Goal: Task Accomplishment & Management: Use online tool/utility

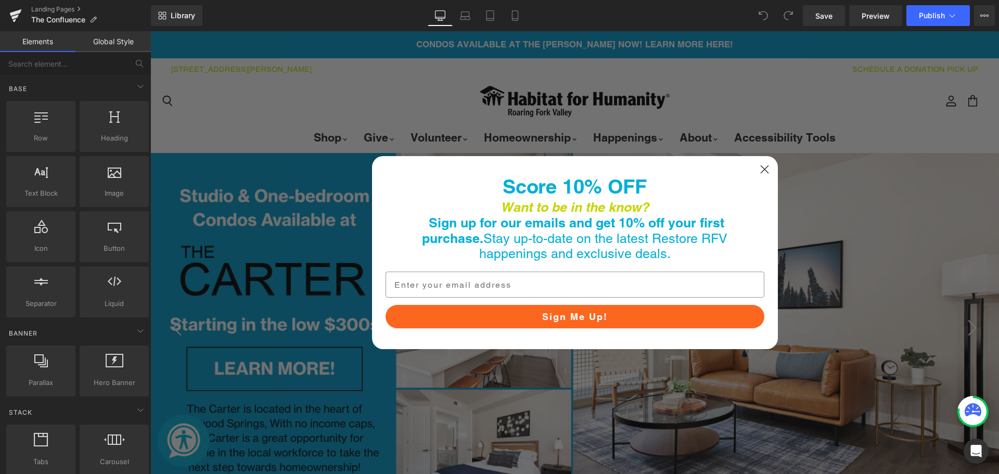
click at [765, 168] on circle "Close dialog" at bounding box center [764, 169] width 17 height 17
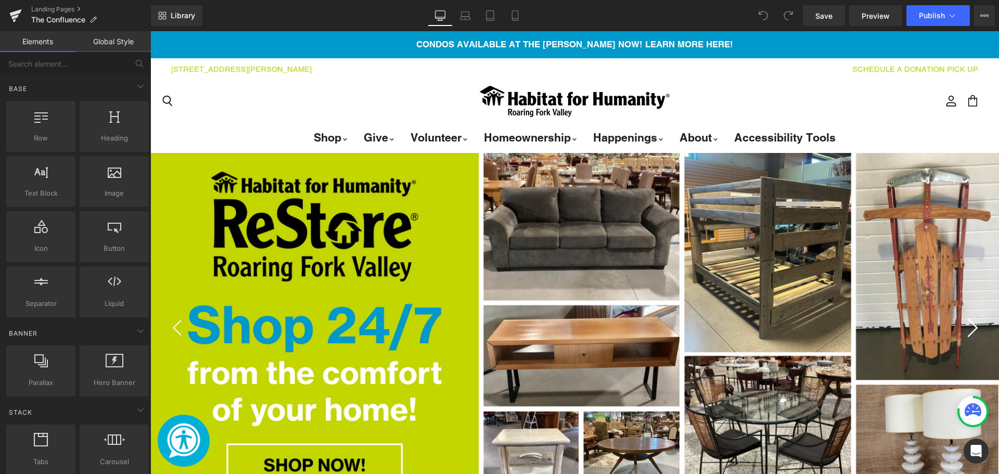
click at [967, 335] on icon "Next" at bounding box center [970, 327] width 19 height 19
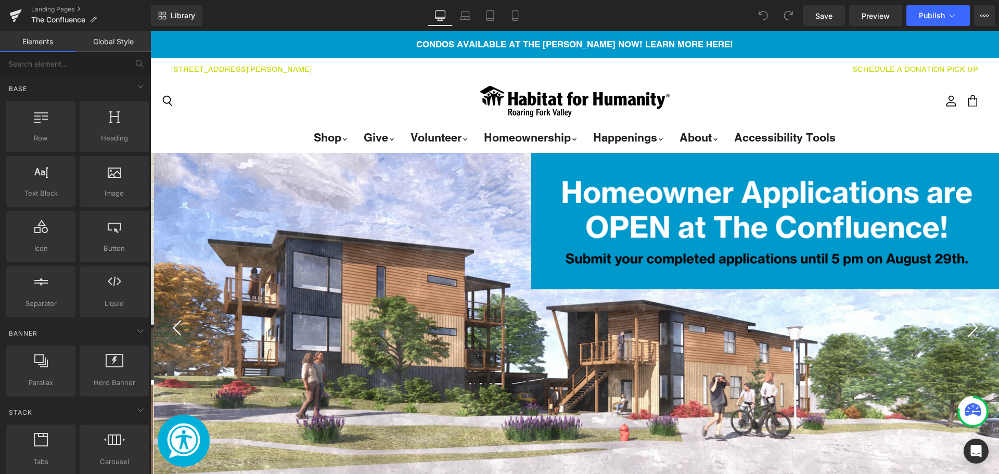
click at [966, 335] on icon "Next" at bounding box center [970, 327] width 19 height 19
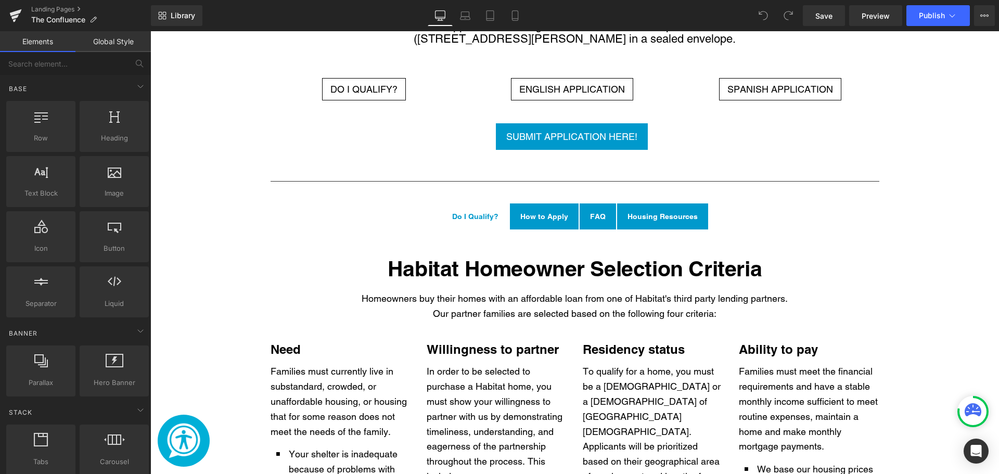
scroll to position [1561, 0]
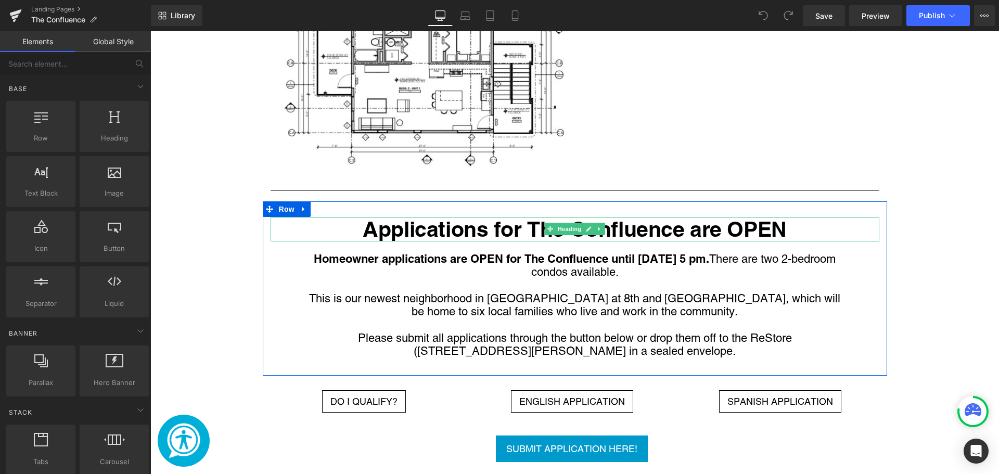
click at [732, 217] on h1 "Applications for The Confluence are OPEN" at bounding box center [575, 229] width 609 height 24
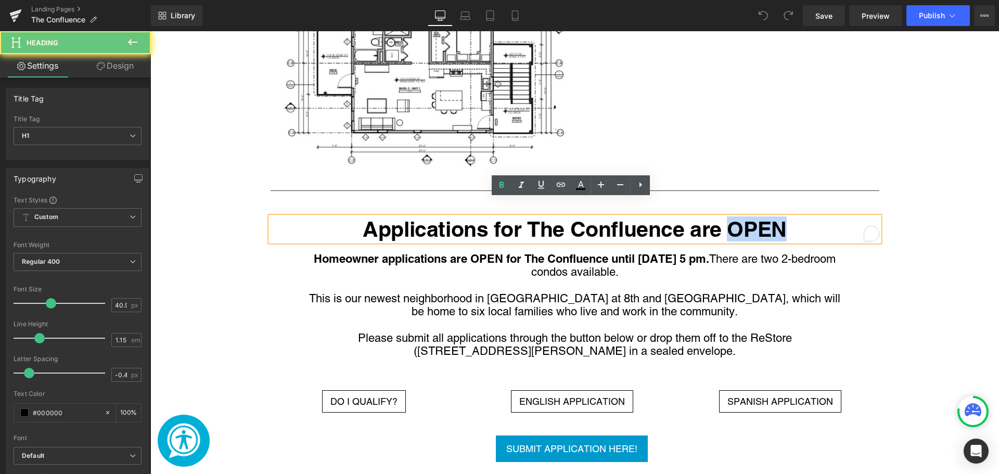
click at [786, 217] on h1 "Applications for The Confluence are OPEN" at bounding box center [575, 229] width 609 height 24
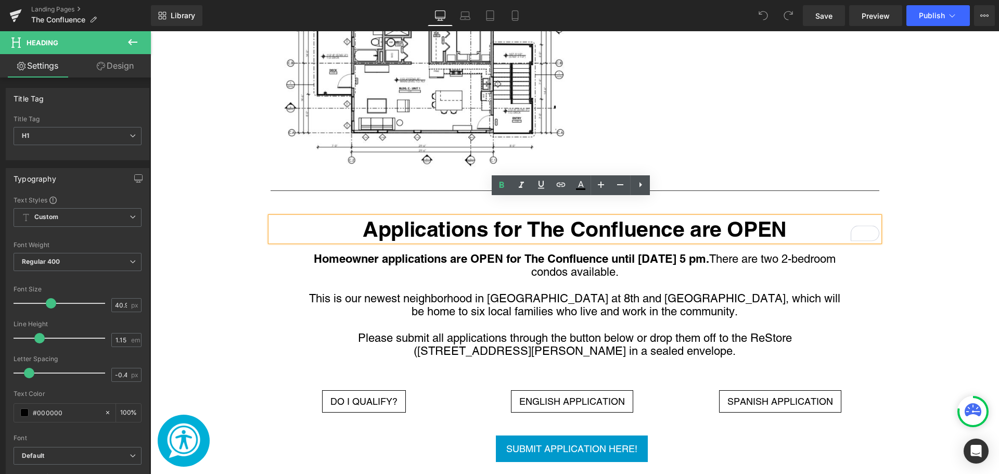
click at [935, 267] on div "Image Habitat for Humanity is Coming to [GEOGRAPHIC_DATA]! Heading Row Habitat …" at bounding box center [574, 396] width 849 height 2908
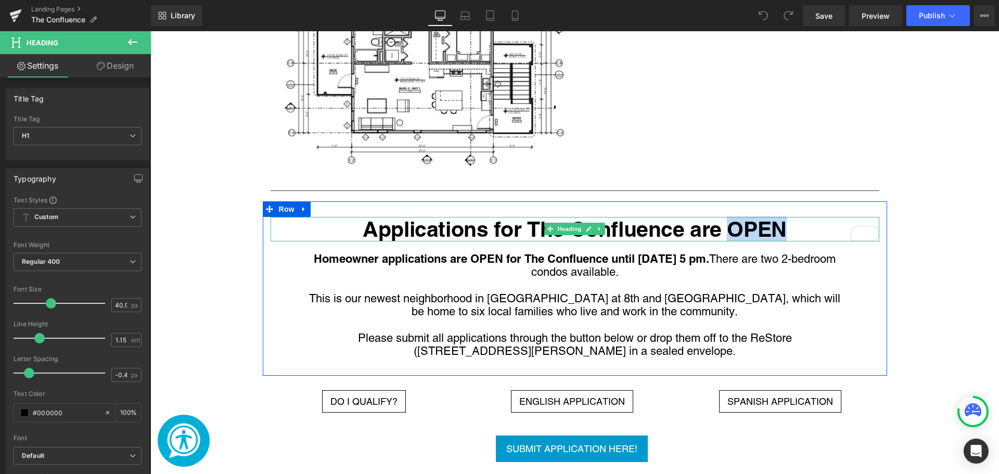
drag, startPoint x: 801, startPoint y: 208, endPoint x: 725, endPoint y: 207, distance: 76.5
click at [725, 217] on h1 "Applications for The Confluence are OPEN" at bounding box center [575, 229] width 609 height 24
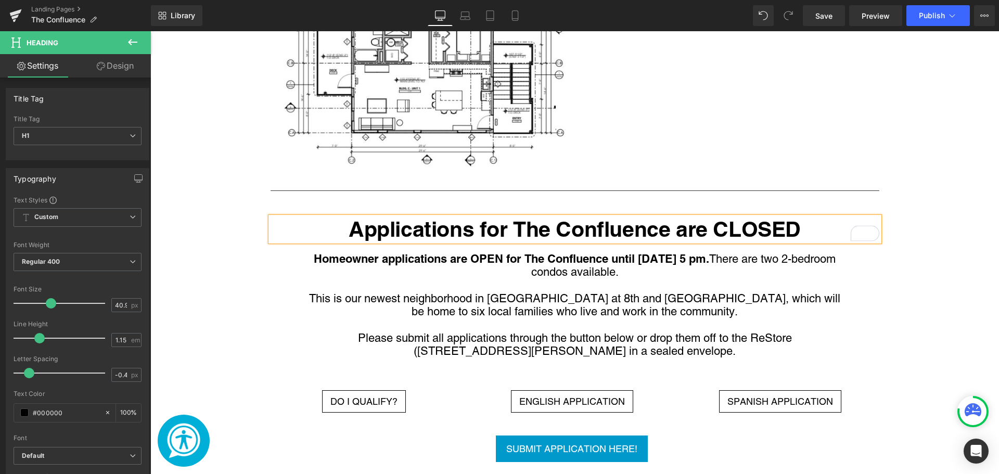
click at [197, 264] on div "Image Habitat for Humanity is Coming to [GEOGRAPHIC_DATA]! Heading Row Habitat …" at bounding box center [574, 396] width 849 height 2908
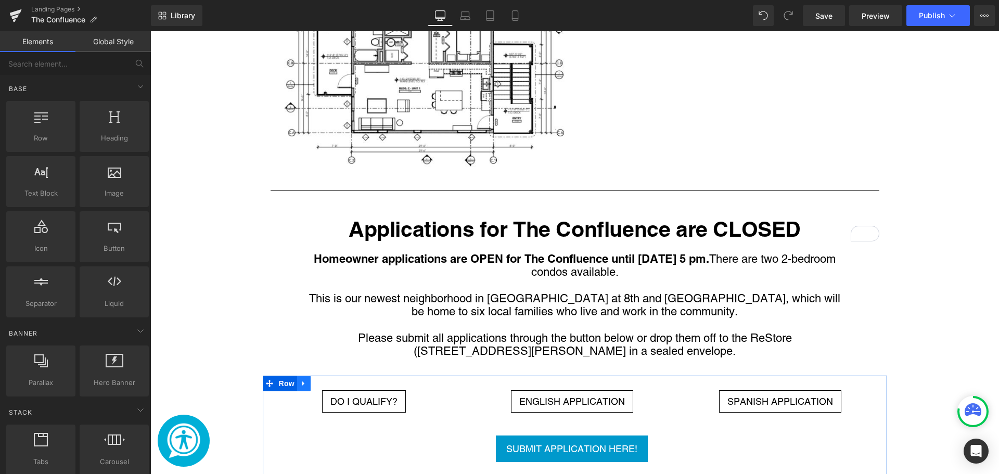
click at [303, 380] on icon "Main content" at bounding box center [303, 384] width 7 height 8
click at [300, 380] on icon "Main content" at bounding box center [303, 384] width 7 height 8
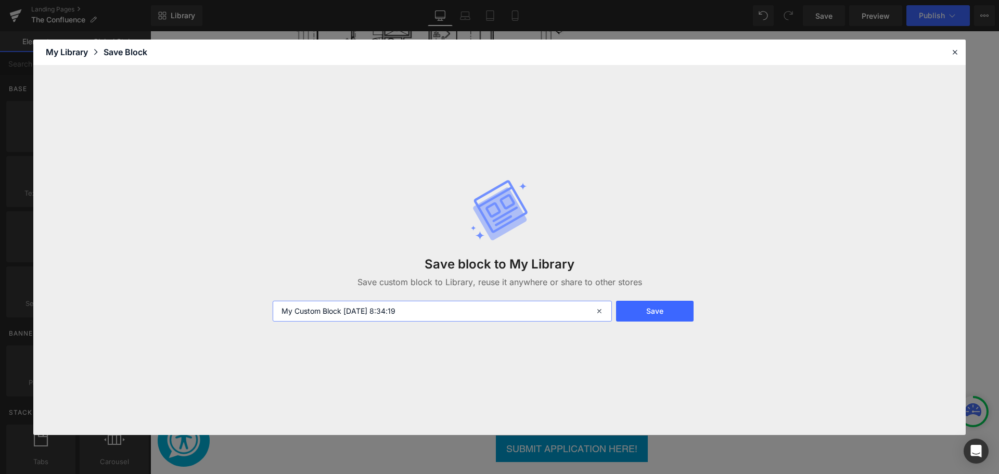
drag, startPoint x: 467, startPoint y: 310, endPoint x: 189, endPoint y: 318, distance: 278.0
click at [199, 317] on div "Save block to My Library Save custom block to Library, reuse it anywhere or sha…" at bounding box center [499, 250] width 933 height 369
type input "c"
type input "Confluence Apps Block 25-0903"
click at [669, 310] on button "Save" at bounding box center [655, 311] width 78 height 21
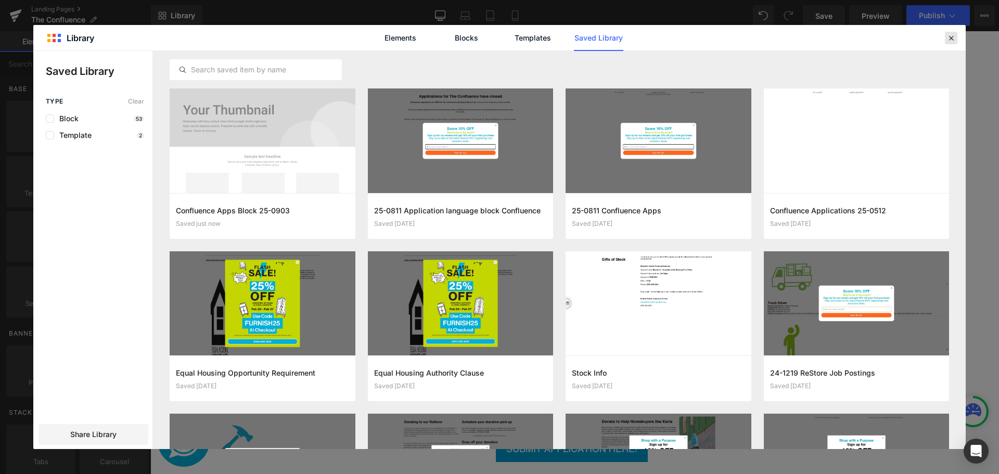
click at [949, 40] on icon at bounding box center [951, 37] width 9 height 9
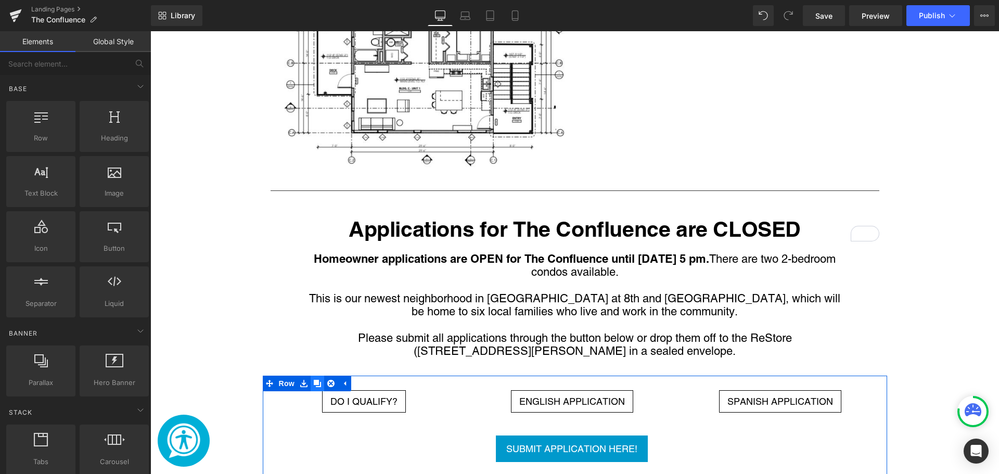
click at [313, 376] on link "Main content" at bounding box center [318, 384] width 14 height 16
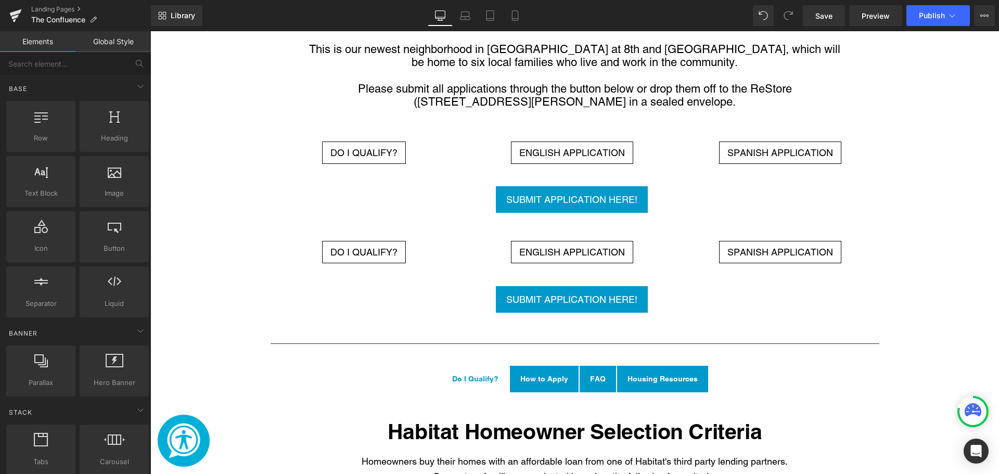
scroll to position [1686, 0]
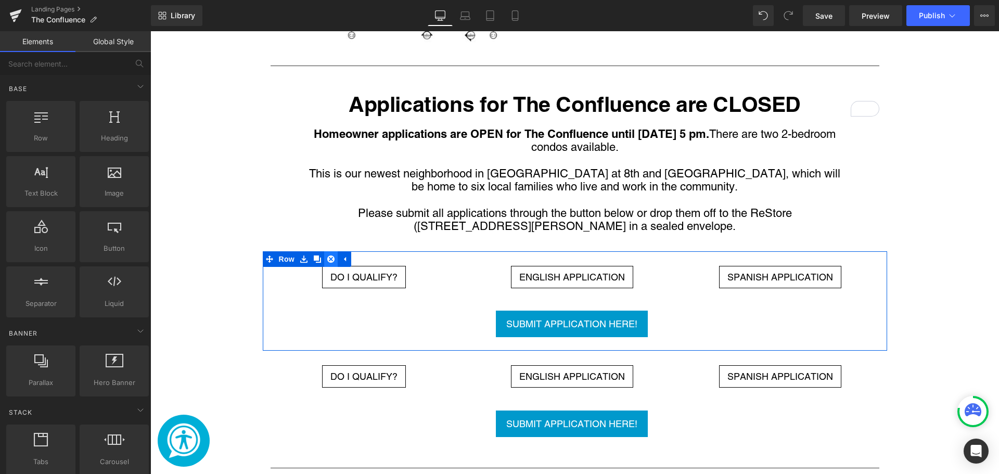
click at [328, 256] on icon "Main content" at bounding box center [330, 259] width 7 height 7
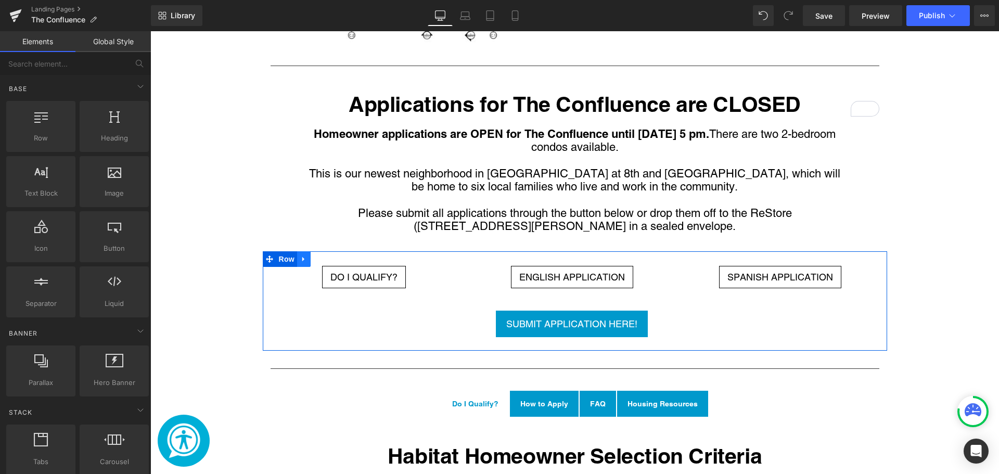
click at [304, 251] on link "Main content" at bounding box center [304, 259] width 14 height 16
click at [328, 255] on icon "Main content" at bounding box center [330, 259] width 7 height 8
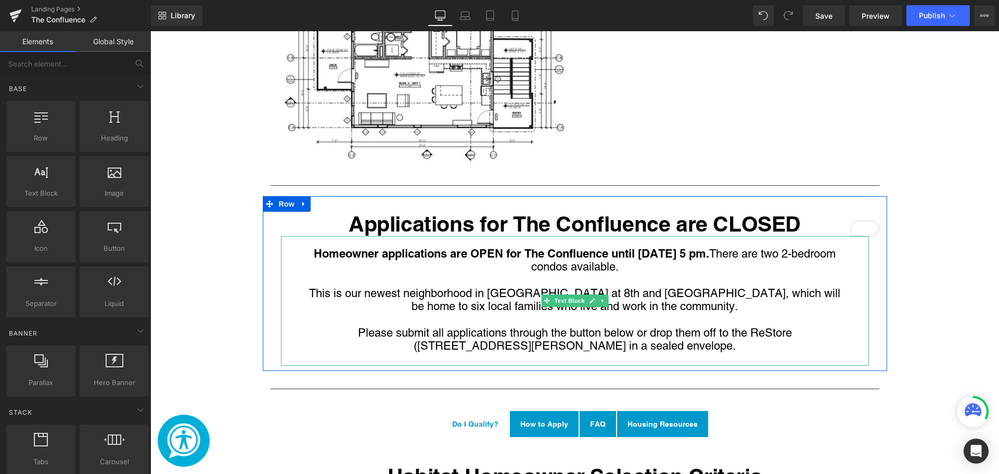
scroll to position [1582, 0]
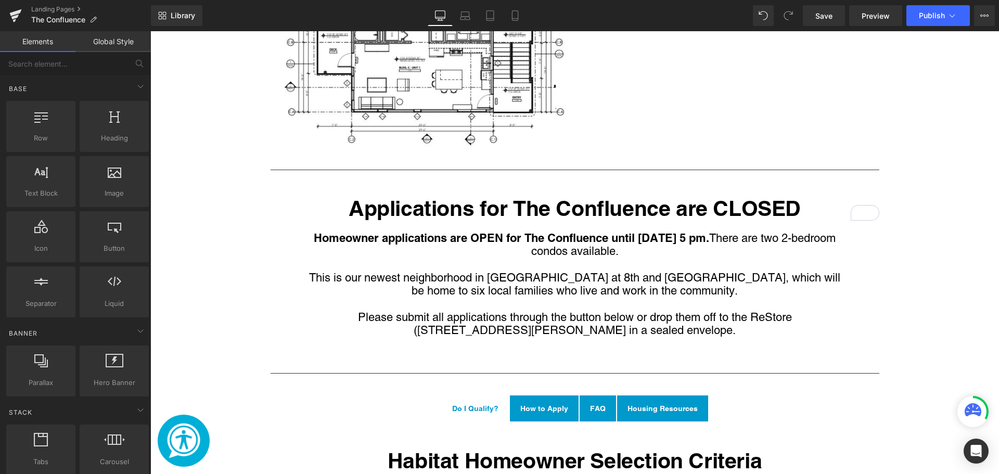
click at [505, 278] on p "This is our newest neighborhood in [GEOGRAPHIC_DATA] at 8th and [GEOGRAPHIC_DAT…" at bounding box center [575, 284] width 536 height 27
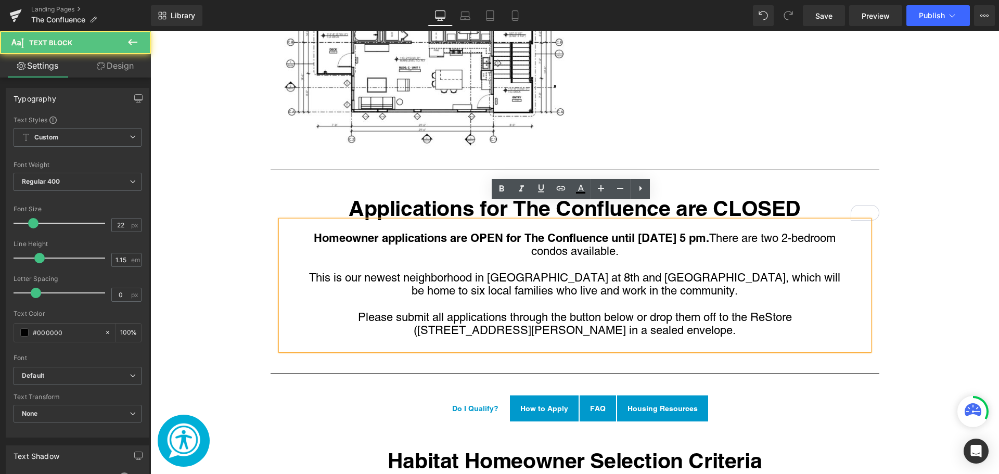
click at [672, 232] on p "Homeowner applications are OPEN for The Confluence until [DATE] 5 pm. There are…" at bounding box center [575, 245] width 536 height 27
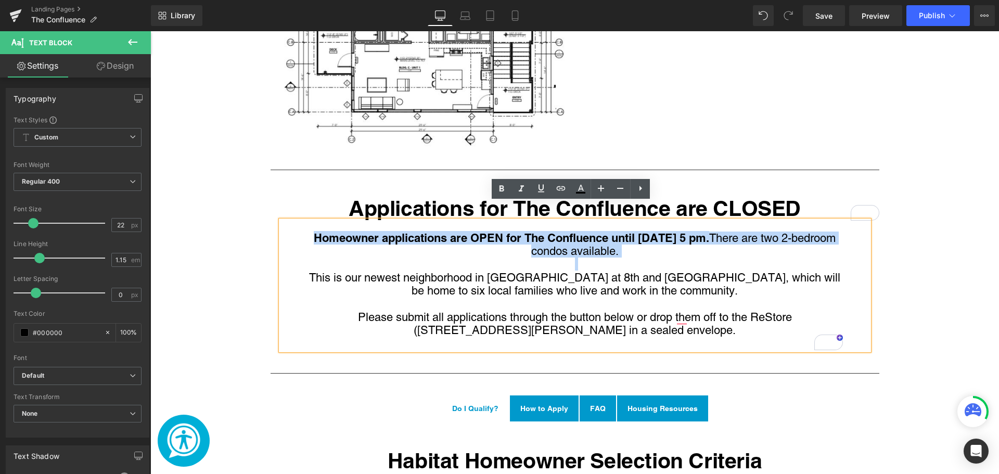
drag, startPoint x: 658, startPoint y: 242, endPoint x: 306, endPoint y: 217, distance: 353.2
click at [306, 221] on div "Homeowner applications are OPEN for The Confluence until [DATE] 5 pm. There are…" at bounding box center [575, 286] width 588 height 130
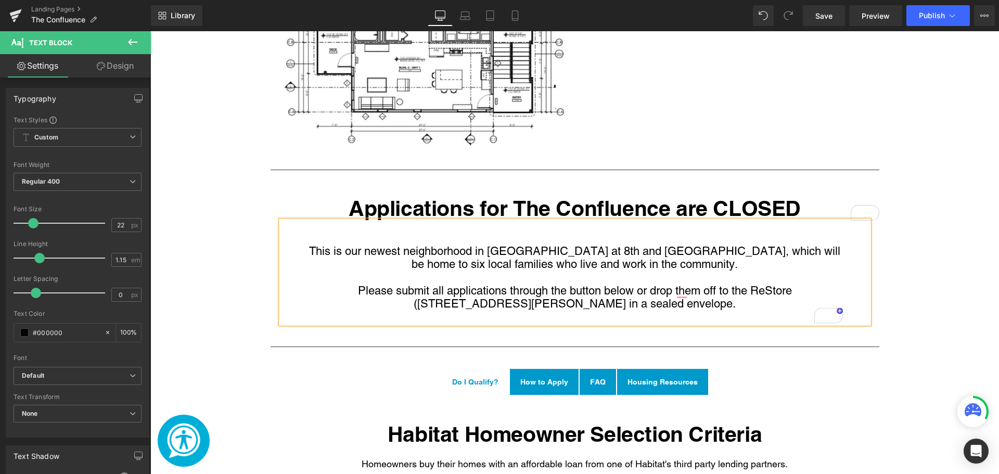
click at [298, 232] on div "This is our newest neighborhood in [GEOGRAPHIC_DATA] at 8th and [GEOGRAPHIC_DAT…" at bounding box center [575, 272] width 588 height 103
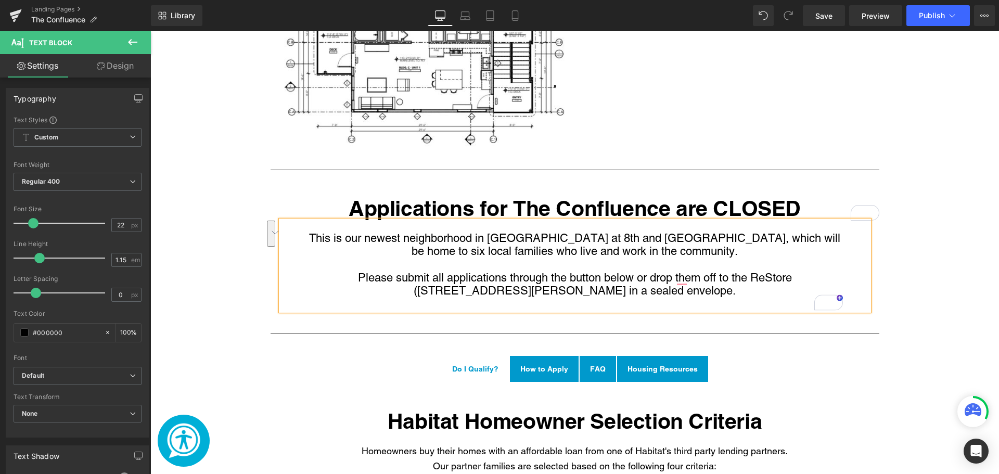
drag, startPoint x: 733, startPoint y: 271, endPoint x: 311, endPoint y: 251, distance: 423.0
click at [311, 251] on div "This is our newest neighborhood in [GEOGRAPHIC_DATA] at 8th and [GEOGRAPHIC_DAT…" at bounding box center [575, 266] width 588 height 90
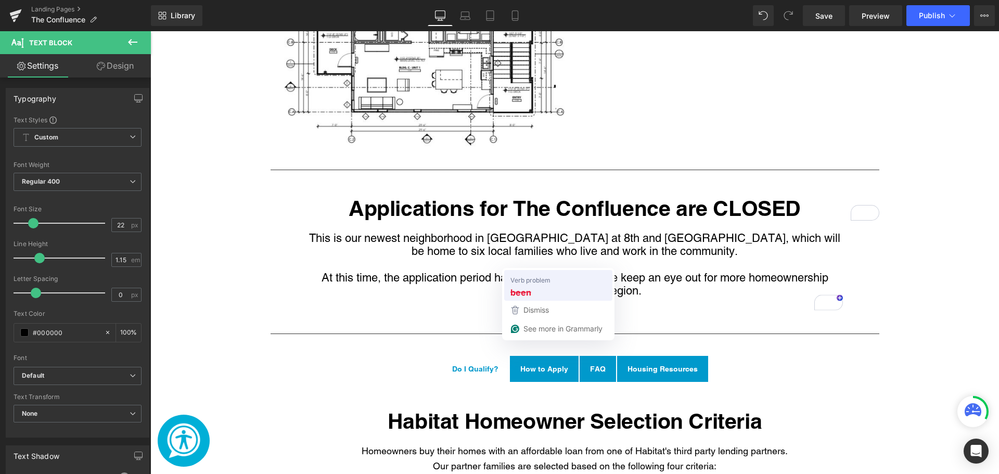
click at [542, 287] on div "been" at bounding box center [558, 292] width 100 height 17
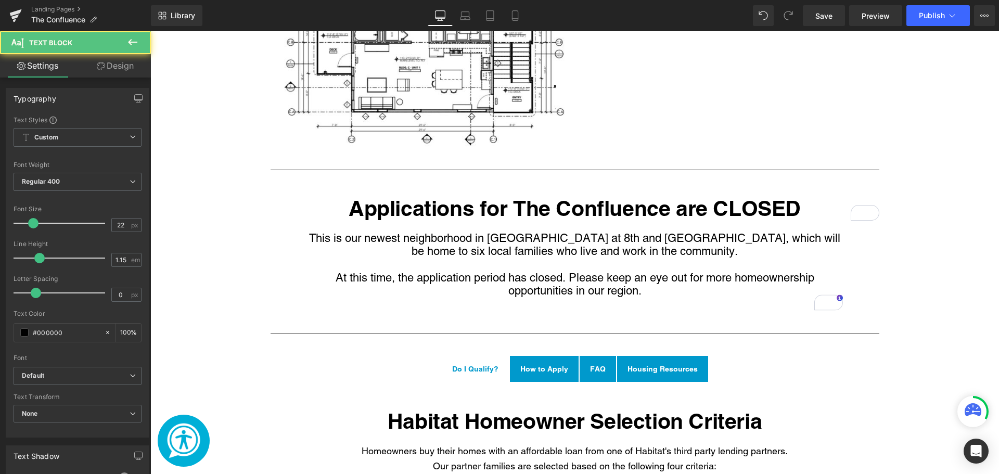
click at [705, 297] on p "To enrich screen reader interactions, please activate Accessibility in Grammarl…" at bounding box center [575, 303] width 536 height 13
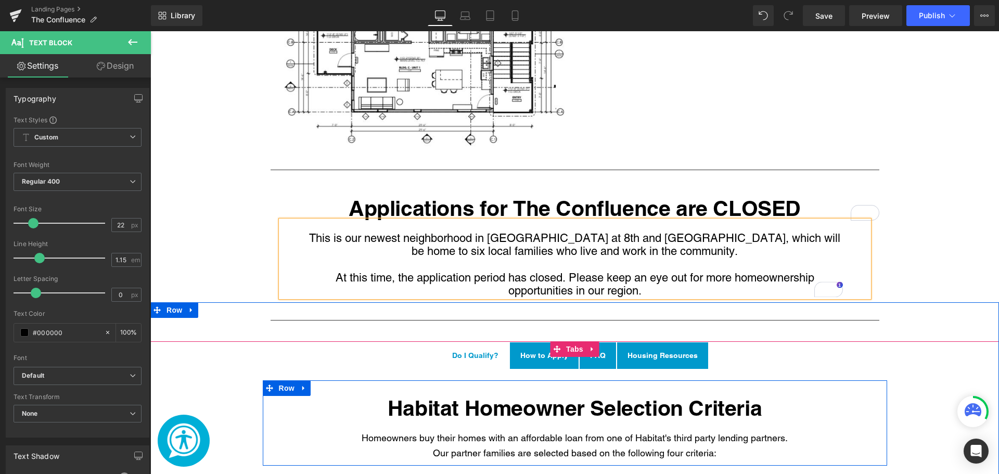
click at [844, 380] on div "Habitat Homeowner Selection Criteria Heading Homeowners buy their homes with an…" at bounding box center [575, 423] width 624 height 86
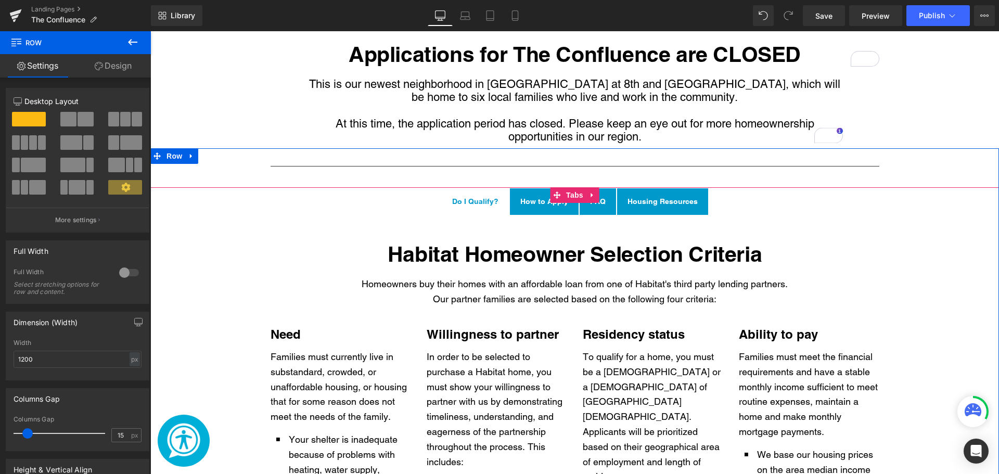
scroll to position [1738, 0]
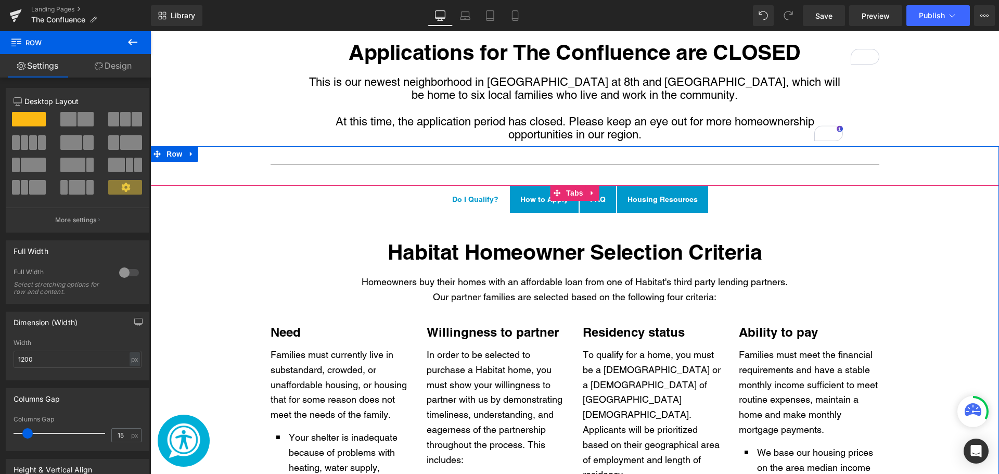
click at [150, 31] on div "Main content" at bounding box center [150, 31] width 0 height 0
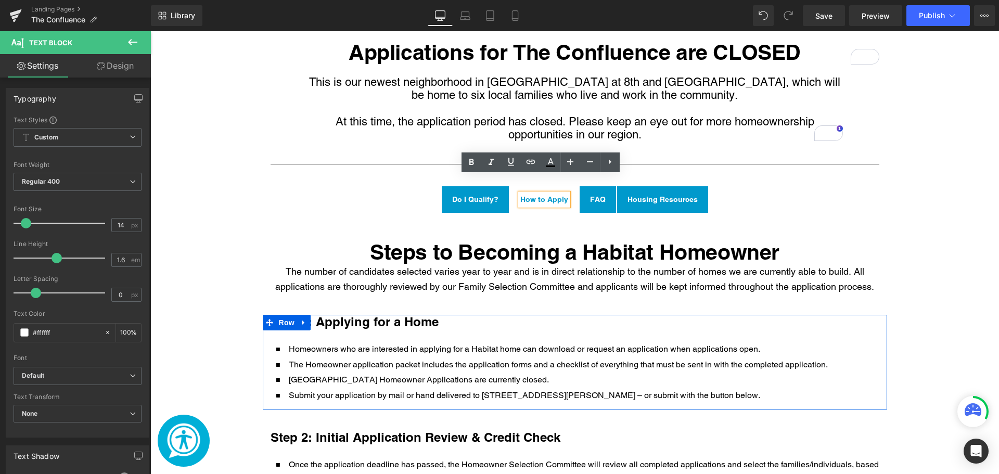
click at [597, 373] on p "[GEOGRAPHIC_DATA] Homeowner Applications are currently closed." at bounding box center [558, 380] width 539 height 14
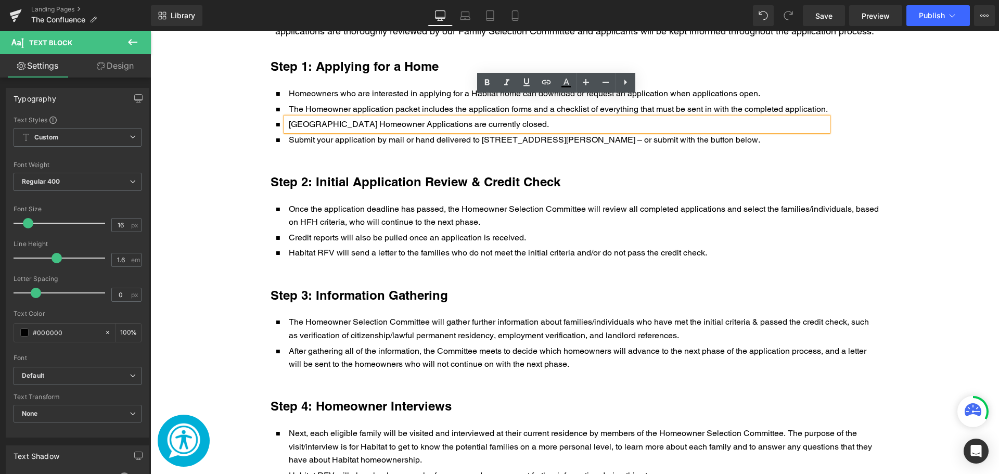
scroll to position [1998, 0]
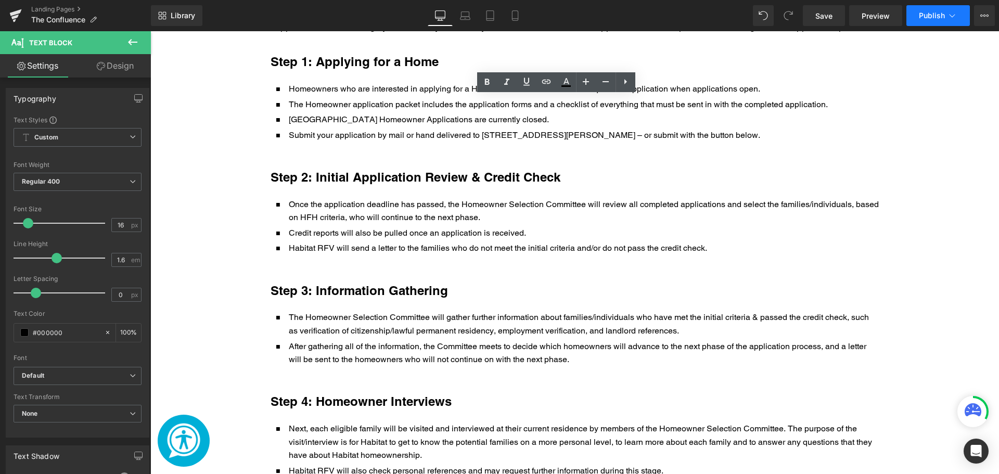
click at [943, 11] on span "Publish" at bounding box center [932, 15] width 26 height 8
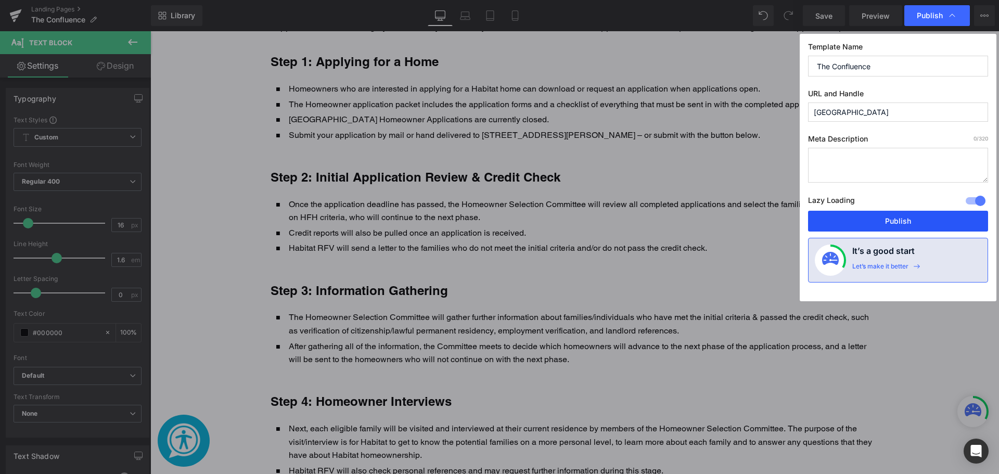
click at [866, 215] on button "Publish" at bounding box center [898, 221] width 180 height 21
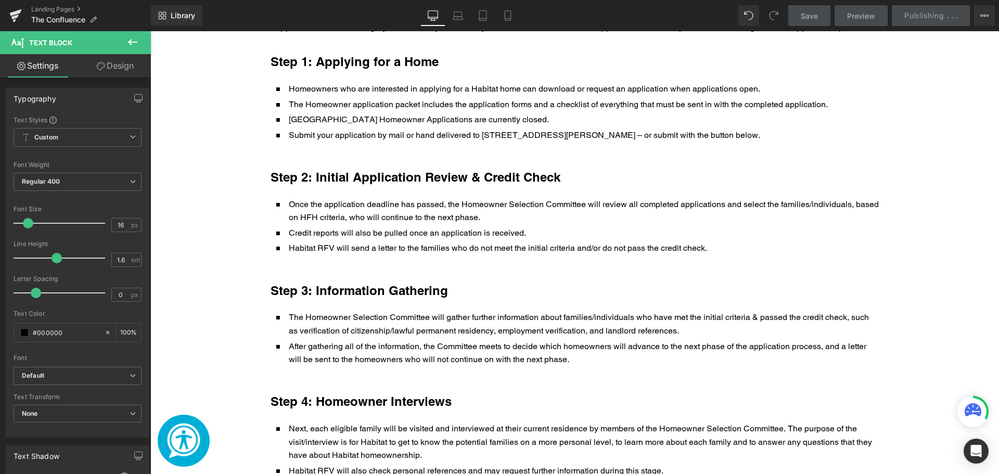
scroll to position [1686, 0]
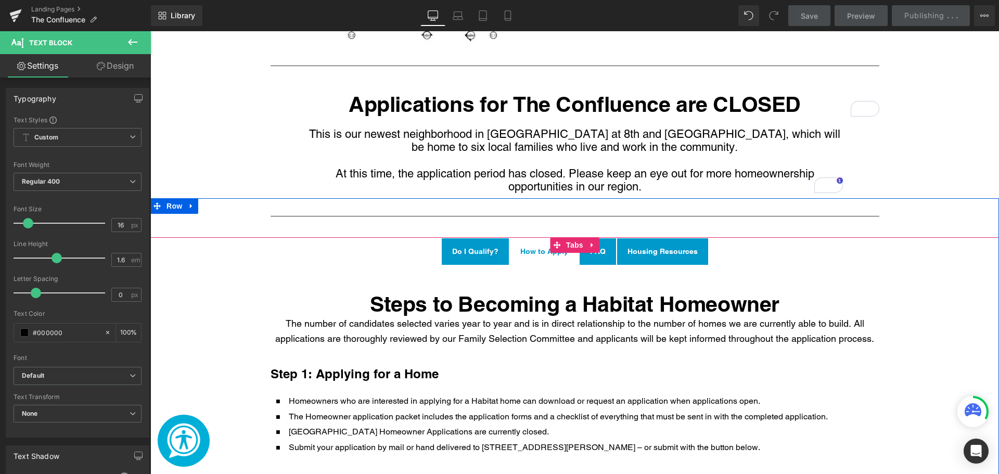
click at [592, 242] on span "FAQ Text Block" at bounding box center [598, 251] width 36 height 26
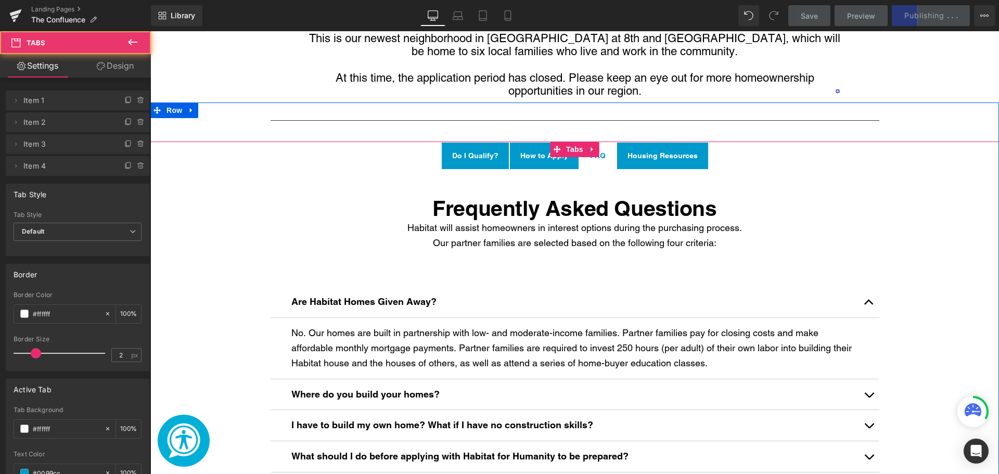
scroll to position [1894, 0]
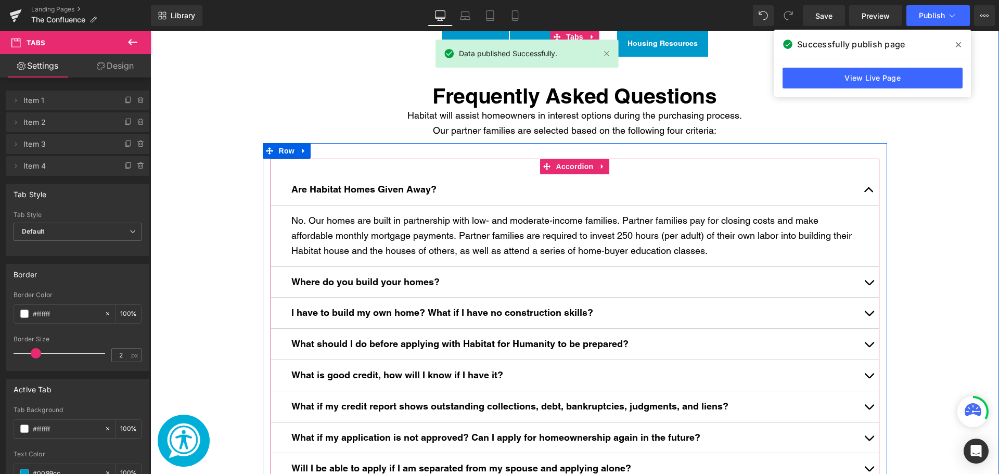
click at [869, 285] on span "Main content" at bounding box center [869, 285] width 0 height 0
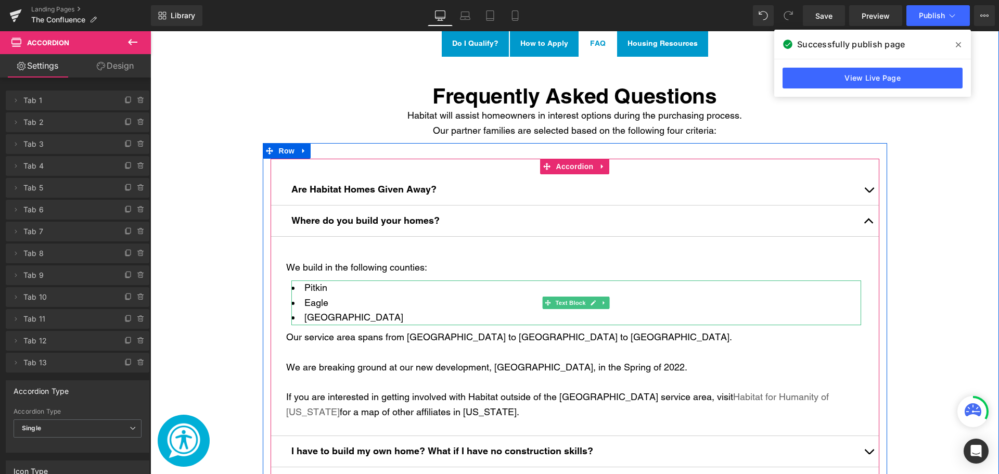
click at [538, 310] on li "[GEOGRAPHIC_DATA]" at bounding box center [576, 317] width 570 height 15
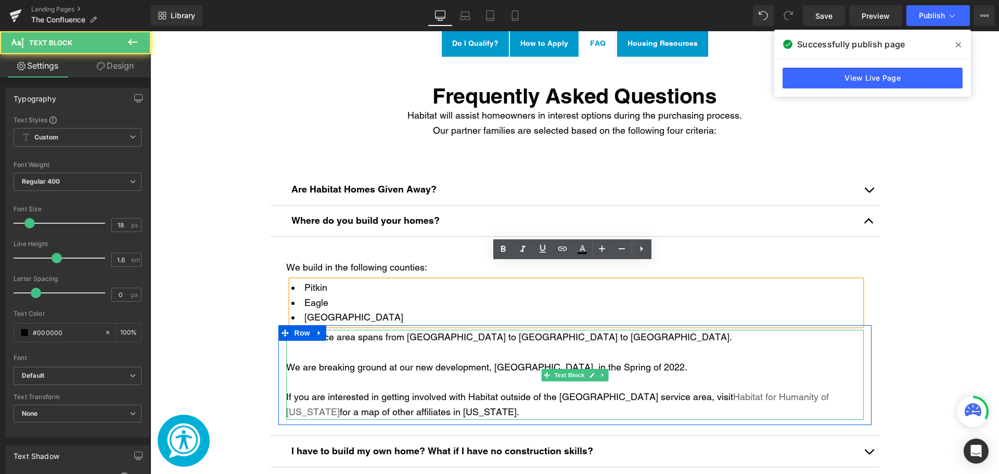
click at [669, 360] on p "We are breaking ground at our new development, [GEOGRAPHIC_DATA], in the Spring…" at bounding box center [575, 367] width 578 height 15
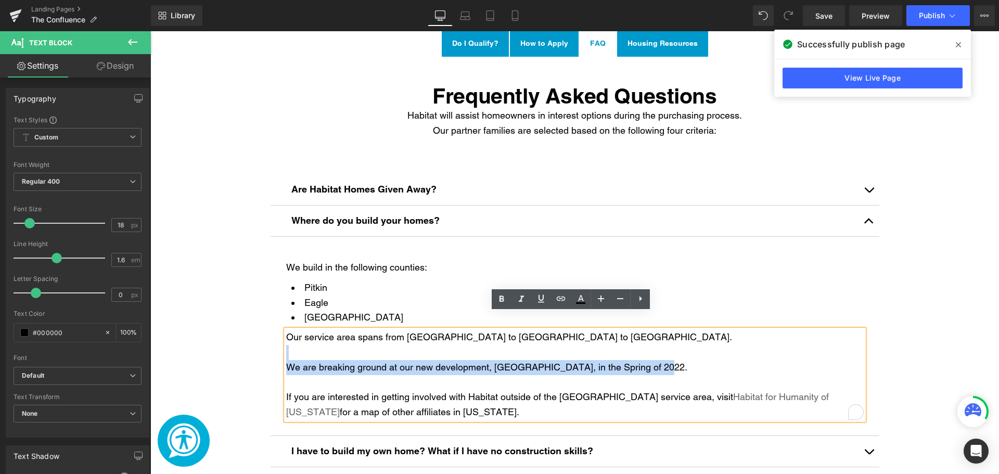
drag, startPoint x: 670, startPoint y: 345, endPoint x: 360, endPoint y: 340, distance: 310.7
click at [360, 340] on div "Our service area spans from [GEOGRAPHIC_DATA] to [GEOGRAPHIC_DATA] to [GEOGRAPH…" at bounding box center [575, 375] width 578 height 90
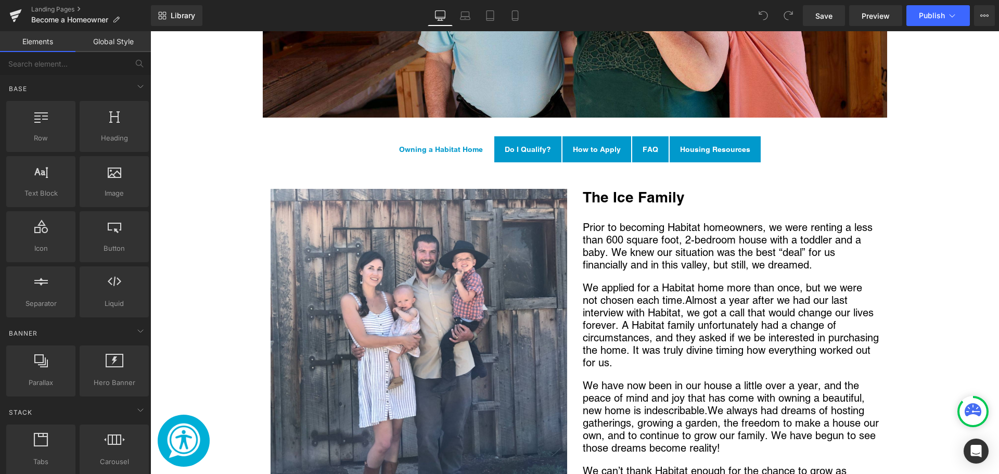
scroll to position [781, 0]
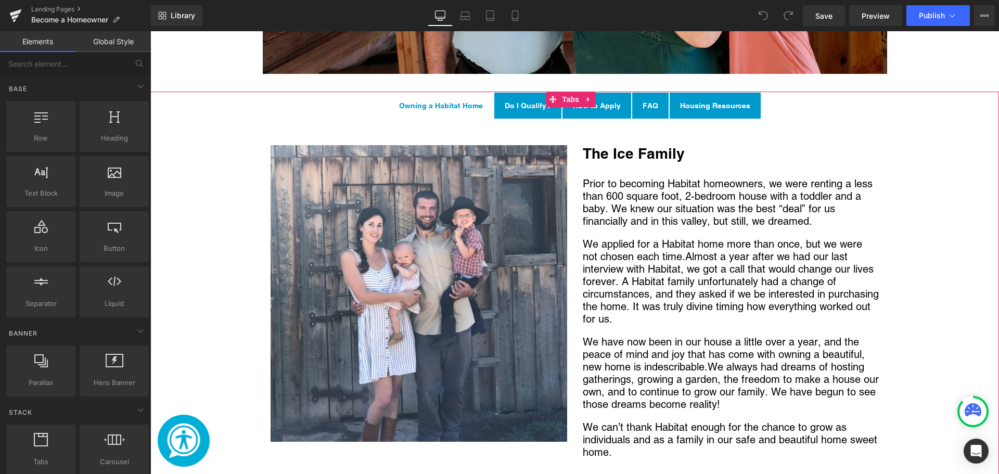
click at [582, 118] on span "How to Apply Text Block" at bounding box center [597, 106] width 69 height 26
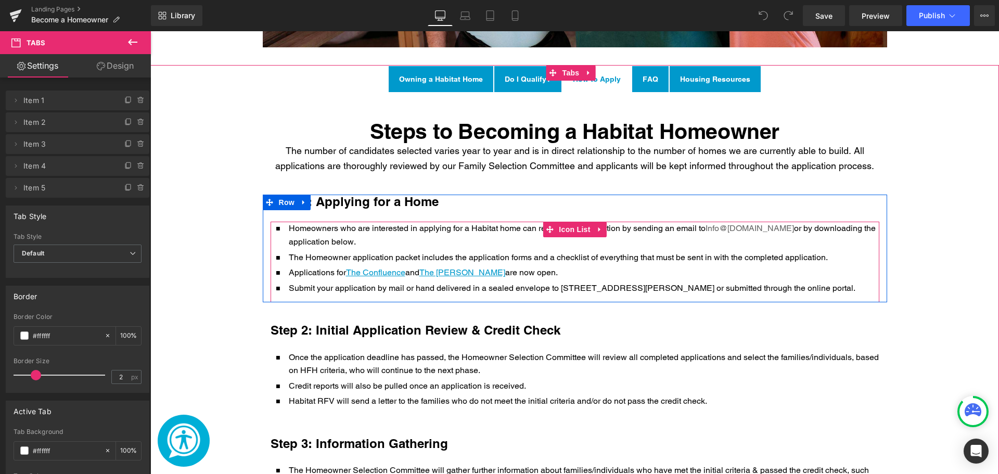
scroll to position [833, 0]
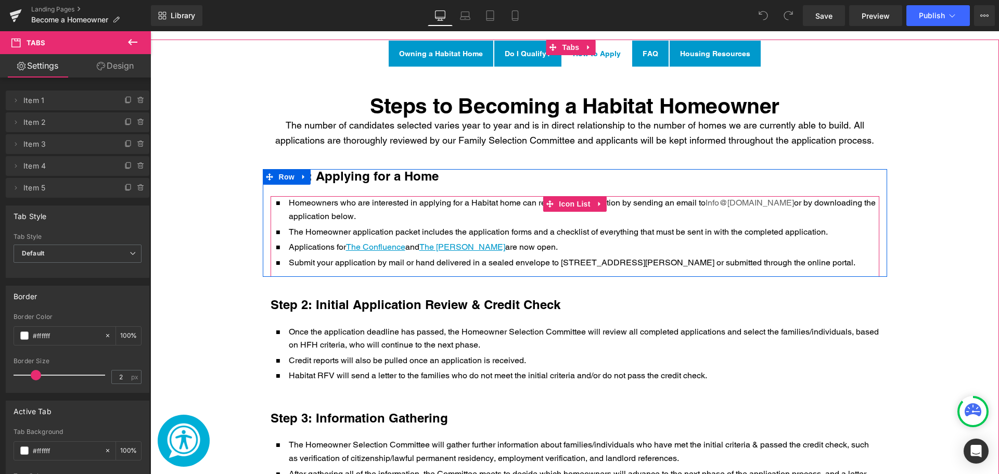
click at [411, 261] on p "Submit your application by mail or hand delivered in a sealed envelope to 53 Ca…" at bounding box center [584, 263] width 591 height 14
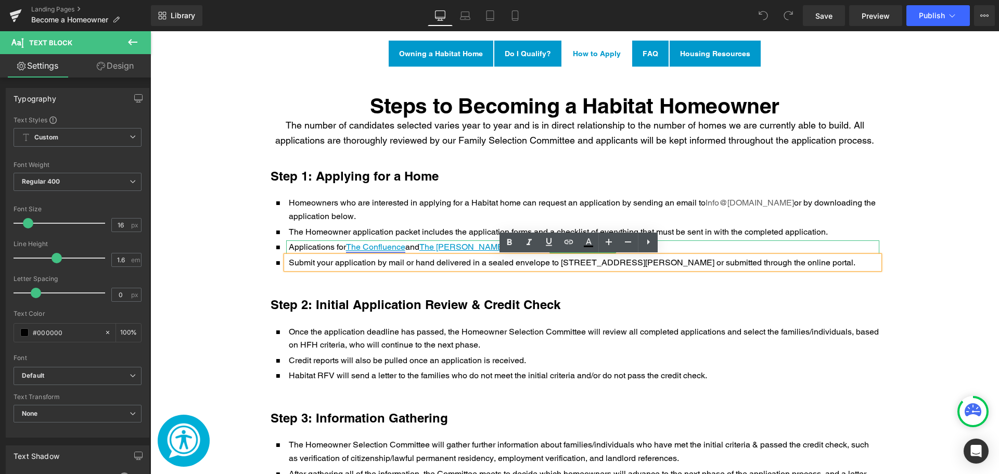
drag, startPoint x: 420, startPoint y: 249, endPoint x: 344, endPoint y: 247, distance: 75.5
click at [344, 247] on p "Applications for The Confluence and The Carter are now open." at bounding box center [584, 247] width 591 height 14
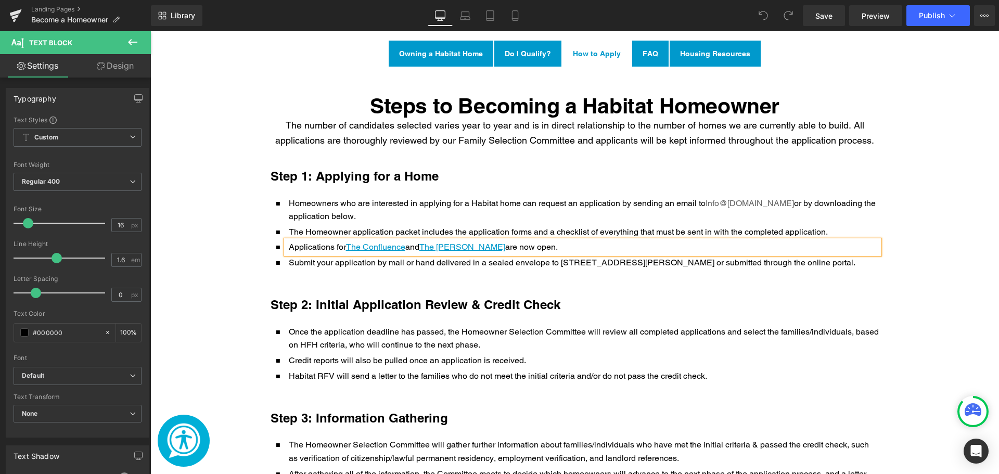
click at [408, 244] on p "Applications for The Confluence and The Carter are now open." at bounding box center [584, 247] width 591 height 14
drag, startPoint x: 419, startPoint y: 250, endPoint x: 340, endPoint y: 250, distance: 78.6
click at [340, 250] on p "Applications for The Confluence and The Carter are now open." at bounding box center [584, 247] width 591 height 14
click at [429, 328] on div "Step 2: Initial Application Review & Credit Check Heading Icon Once the applica…" at bounding box center [575, 344] width 624 height 93
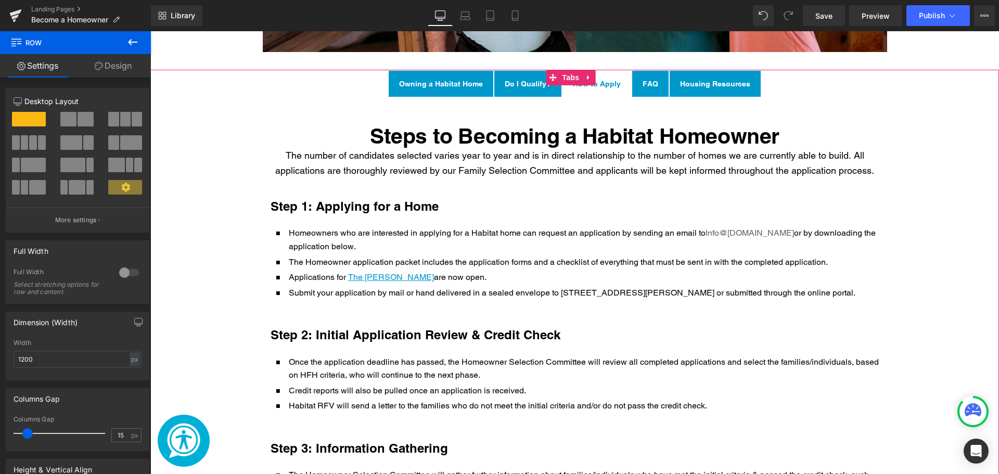
scroll to position [676, 0]
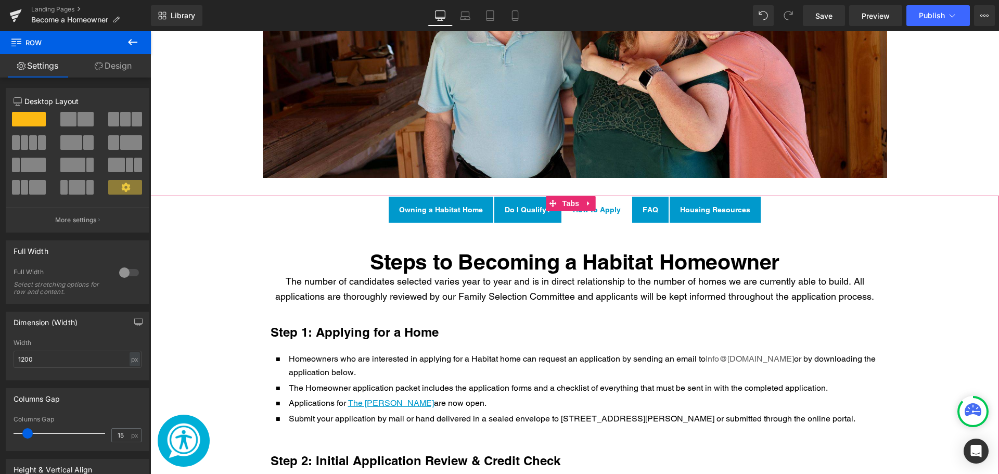
click at [632, 214] on span "FAQ Text Block" at bounding box center [650, 210] width 36 height 26
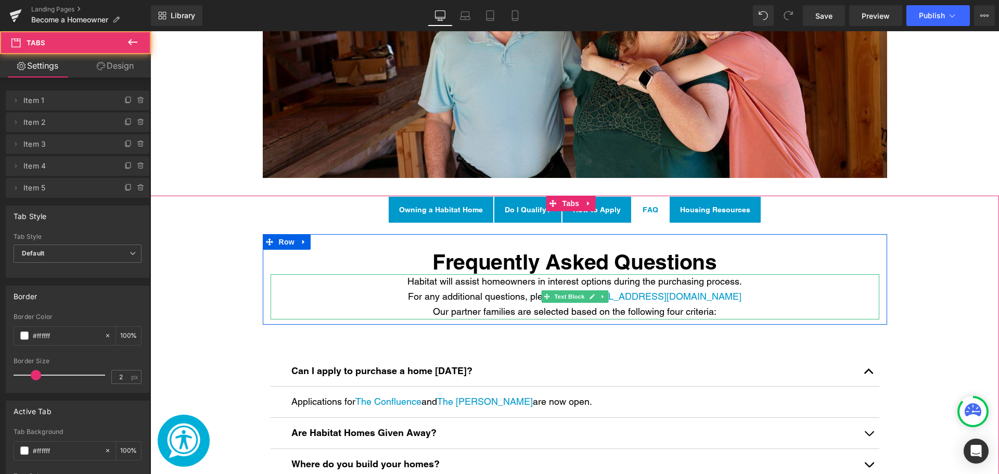
scroll to position [781, 0]
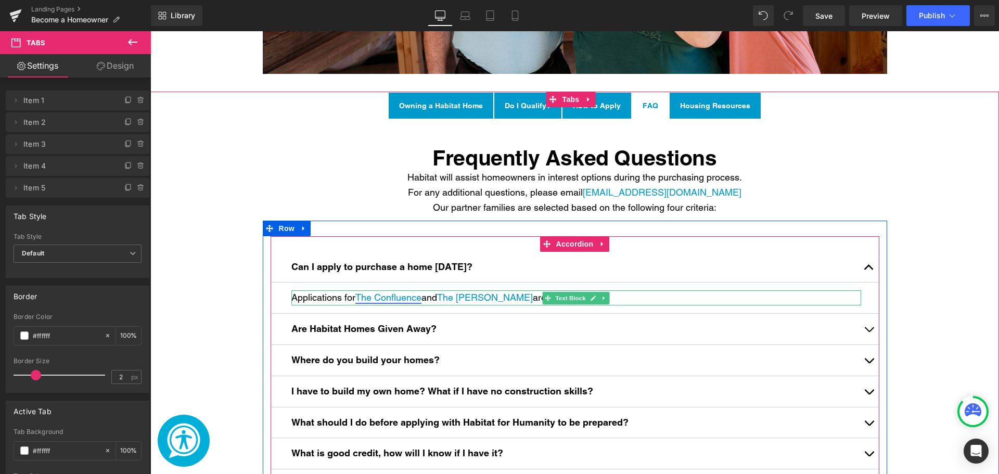
click at [418, 298] on link "The Confluence" at bounding box center [388, 297] width 66 height 11
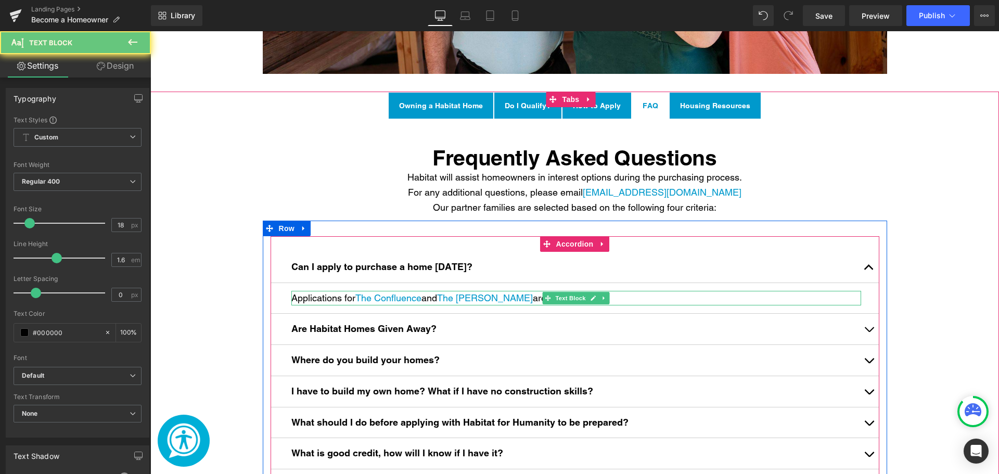
click at [429, 298] on p "Applications for The Confluence and The Carter are now open." at bounding box center [576, 298] width 570 height 15
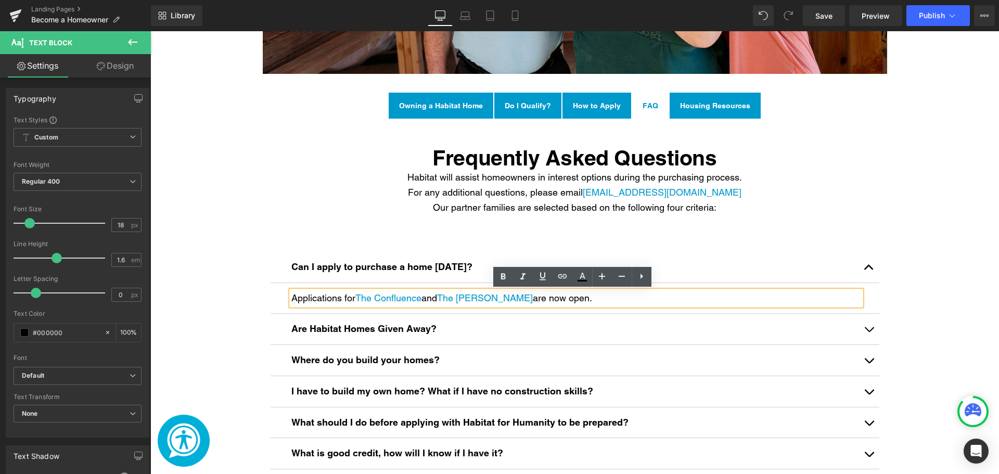
drag, startPoint x: 439, startPoint y: 298, endPoint x: 353, endPoint y: 292, distance: 86.1
click at [353, 292] on p "Applications for The Confluence and The Carter are now open." at bounding box center [576, 298] width 570 height 15
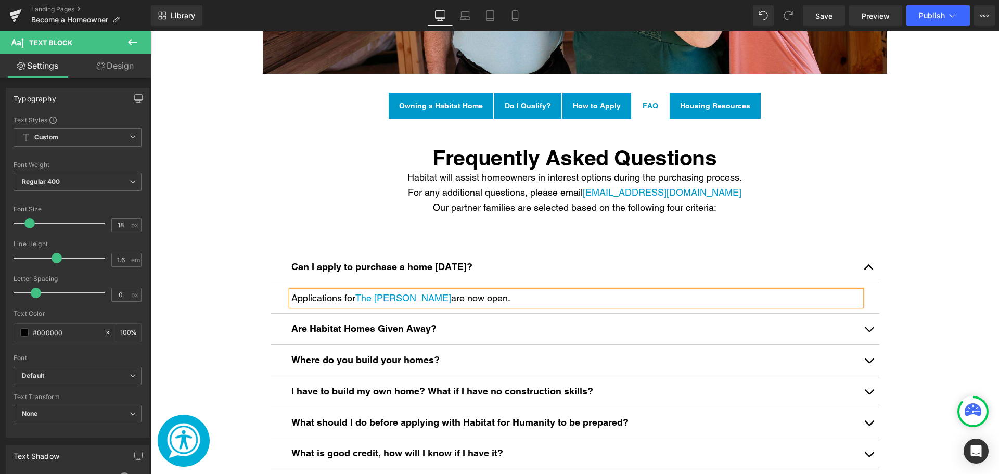
click at [541, 266] on span "Main content" at bounding box center [546, 267] width 11 height 12
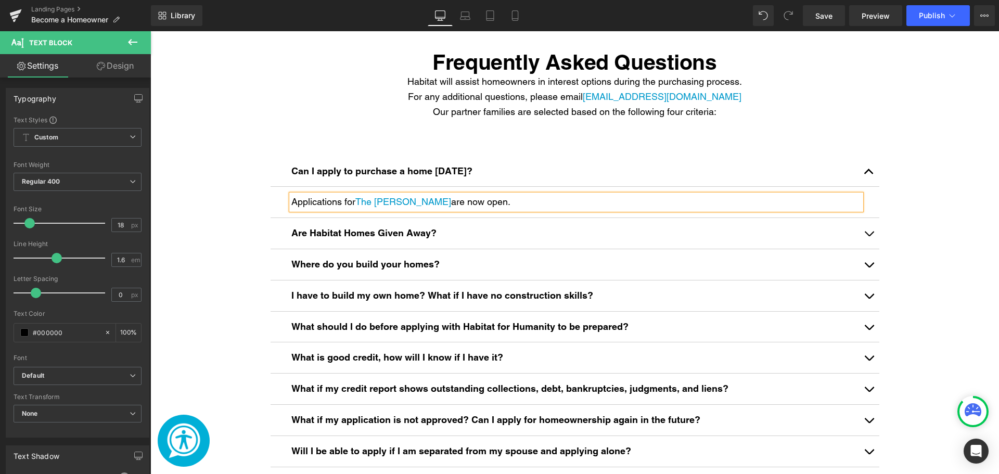
scroll to position [884, 0]
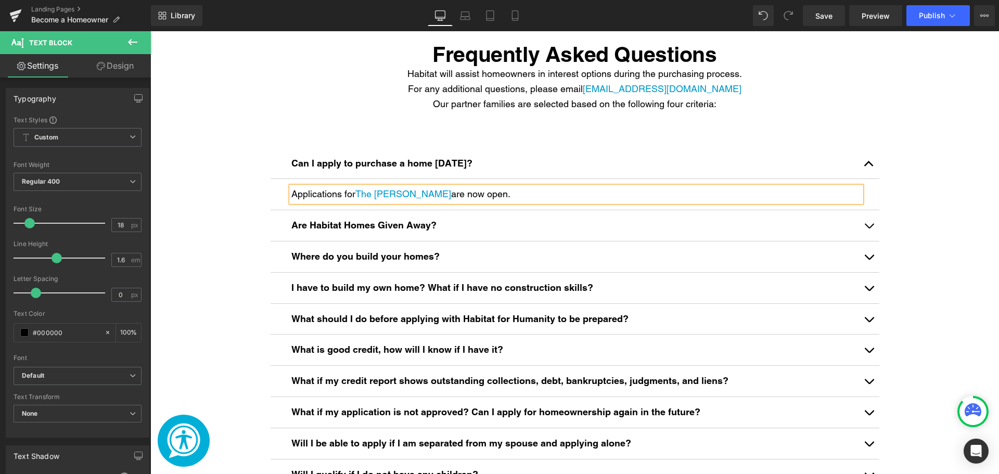
click at [869, 260] on span "Main content" at bounding box center [869, 260] width 0 height 0
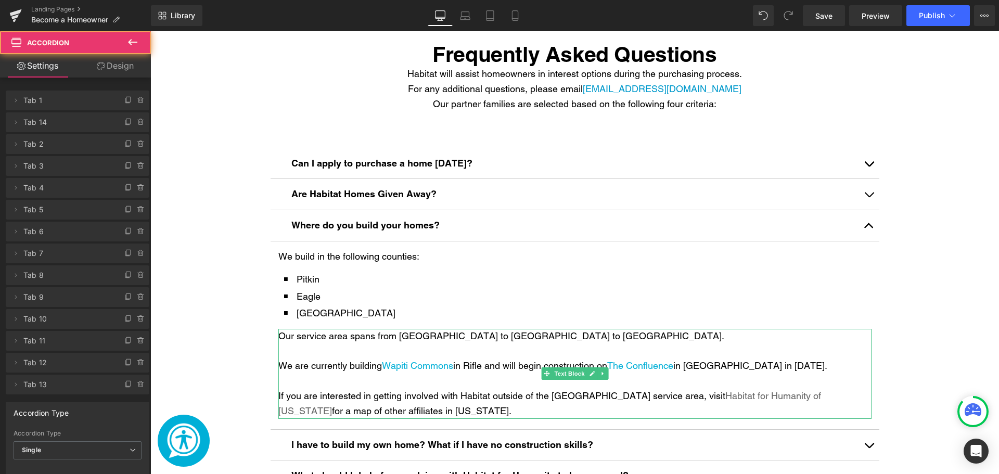
click at [590, 342] on p "Our service area spans from [GEOGRAPHIC_DATA] to [GEOGRAPHIC_DATA] to [GEOGRAPH…" at bounding box center [574, 336] width 593 height 15
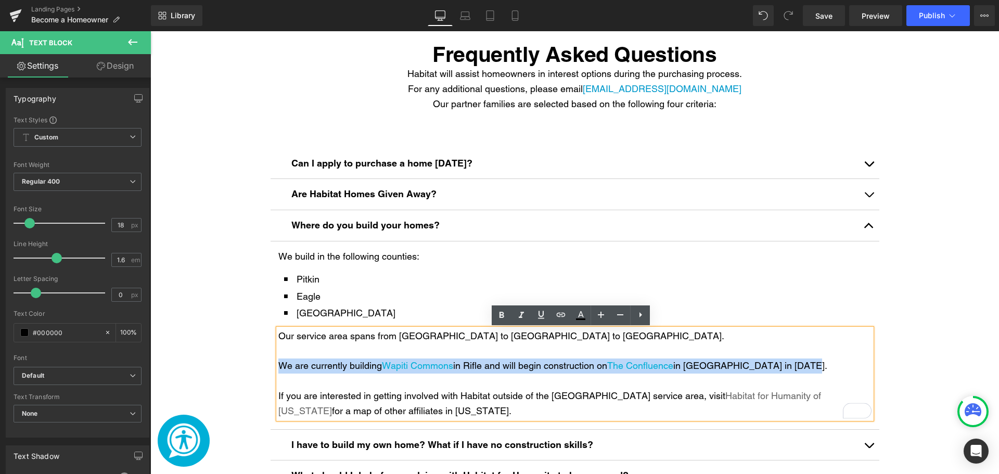
drag, startPoint x: 810, startPoint y: 366, endPoint x: 269, endPoint y: 361, distance: 541.7
click at [271, 361] on article "We build in the following counties: Text Block Icon Pitkin Text Block Icon Eagl…" at bounding box center [575, 335] width 609 height 188
